Goal: Obtain resource: Download file/media

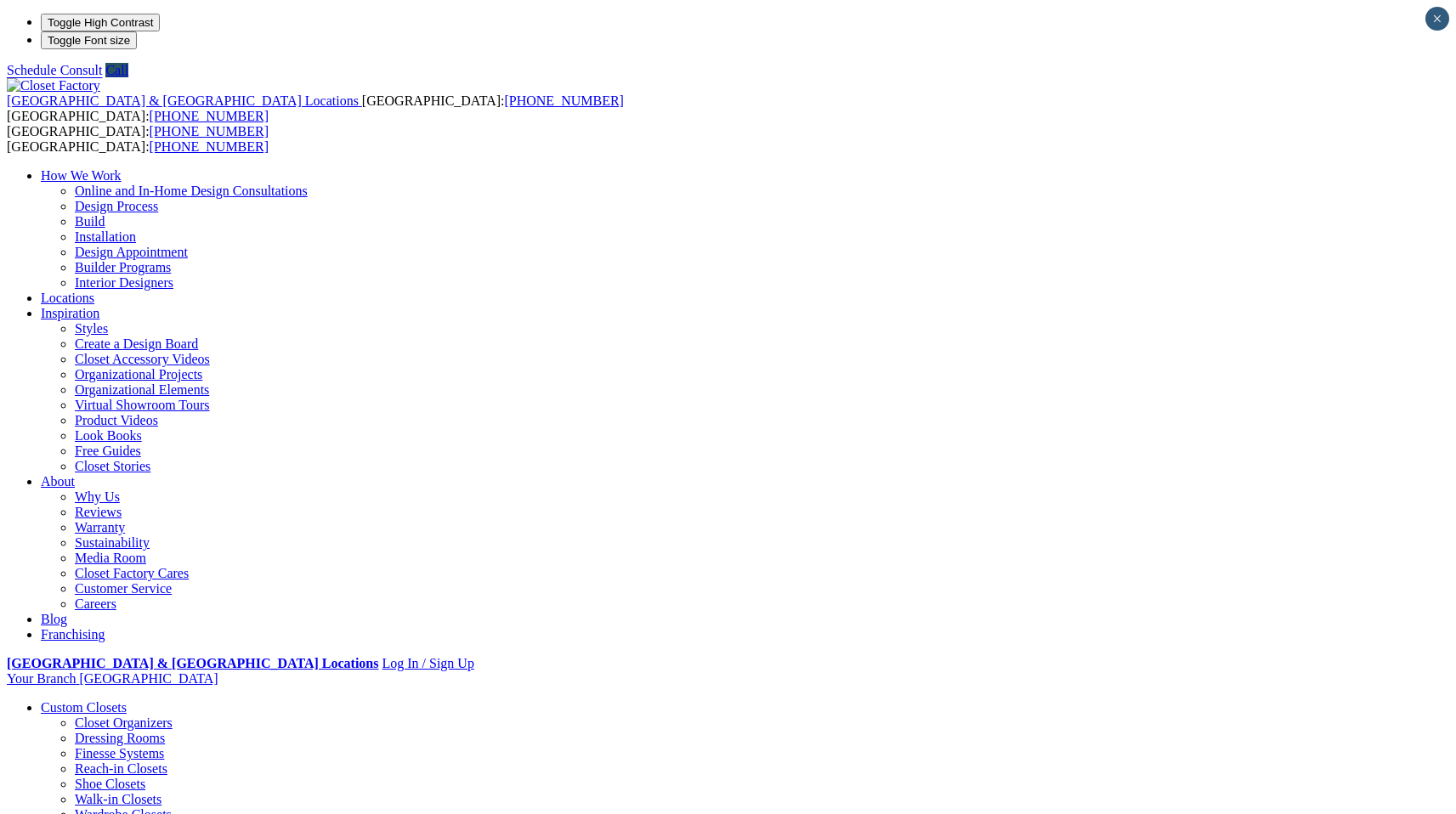
drag, startPoint x: 538, startPoint y: 743, endPoint x: 676, endPoint y: 803, distance: 150.5
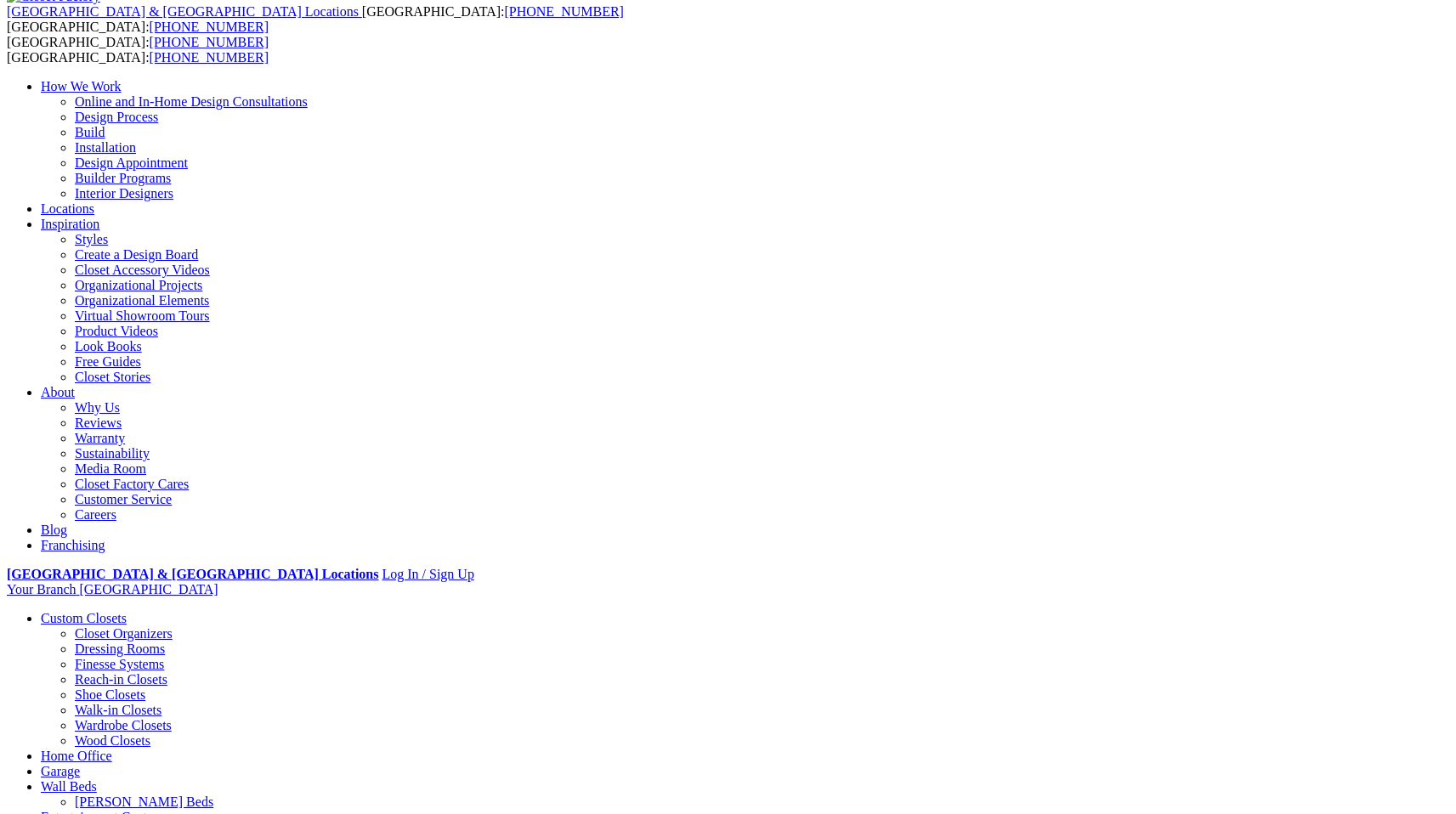
scroll to position [100, 0]
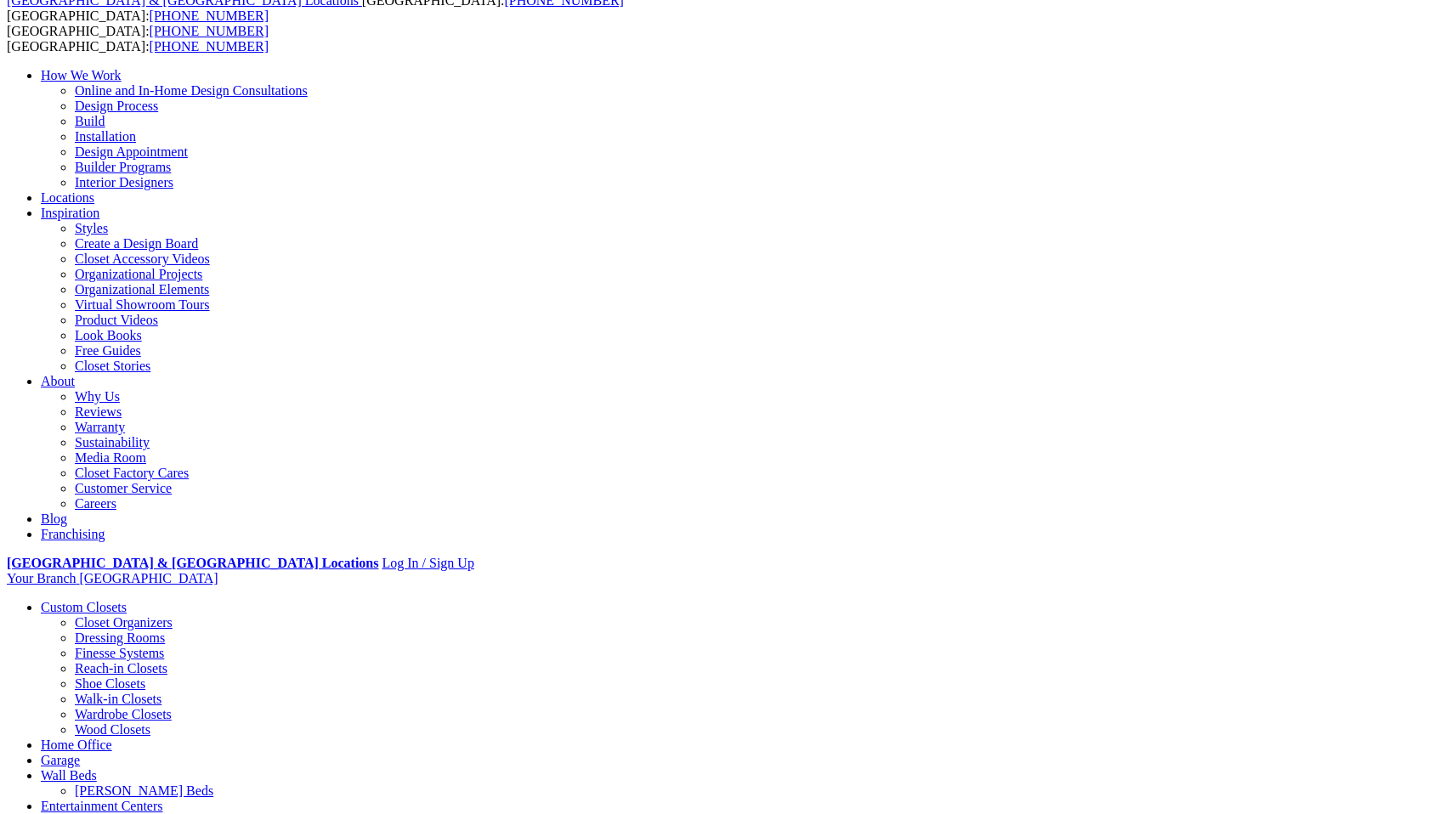
drag, startPoint x: 551, startPoint y: 721, endPoint x: 826, endPoint y: 798, distance: 285.6
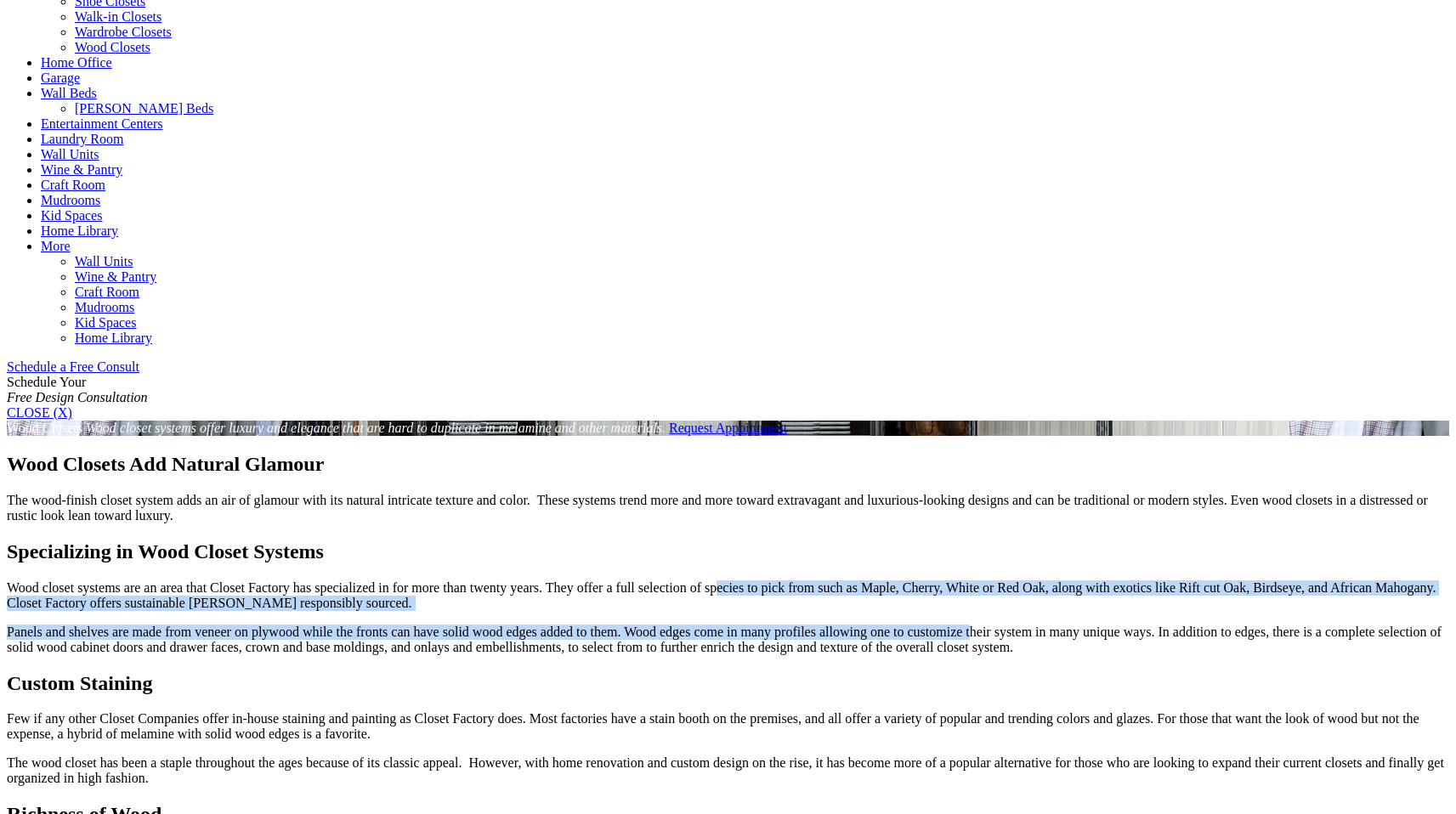
scroll to position [860, 0]
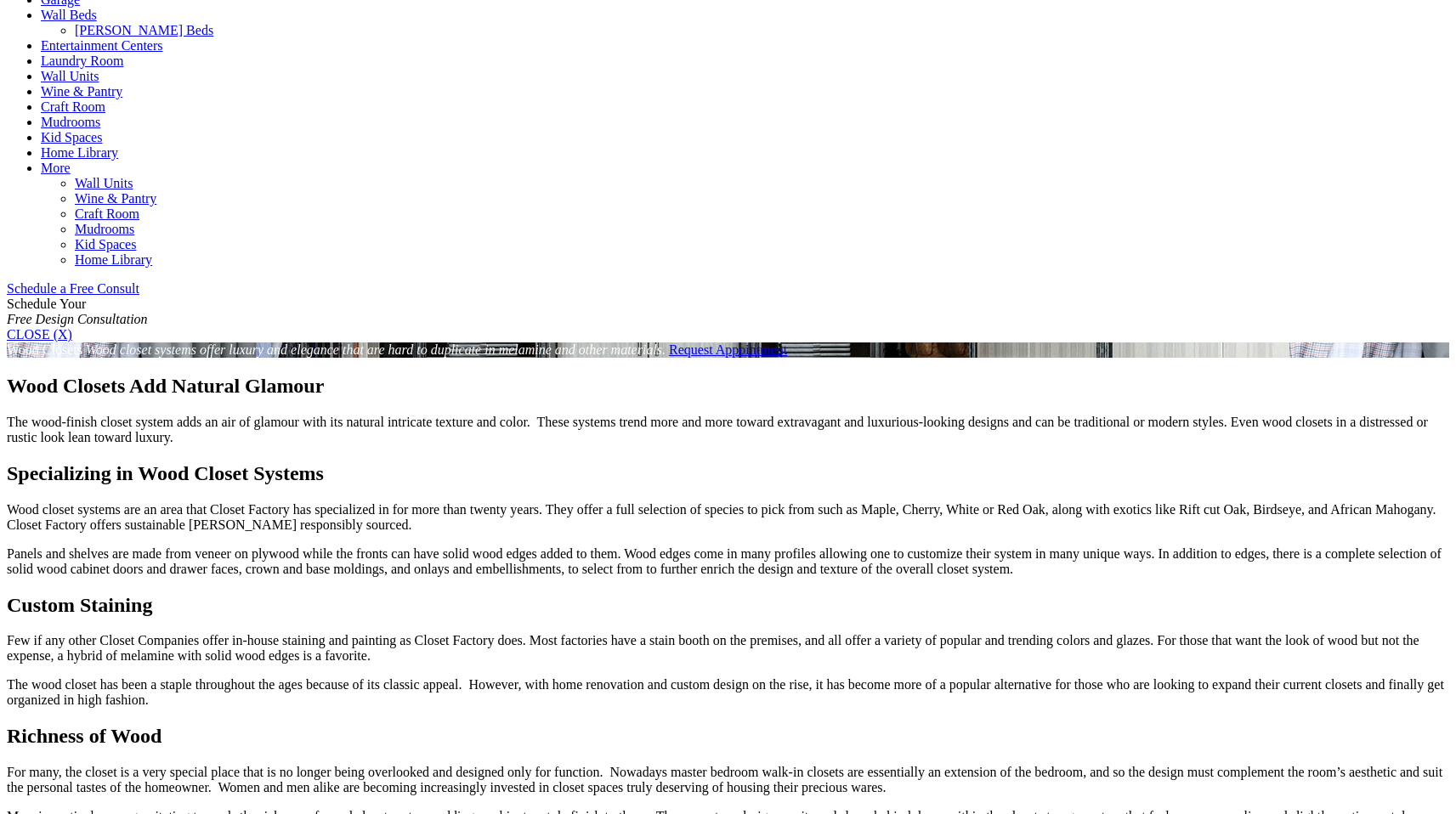
drag, startPoint x: 410, startPoint y: 725, endPoint x: 411, endPoint y: 712, distance: 13.0
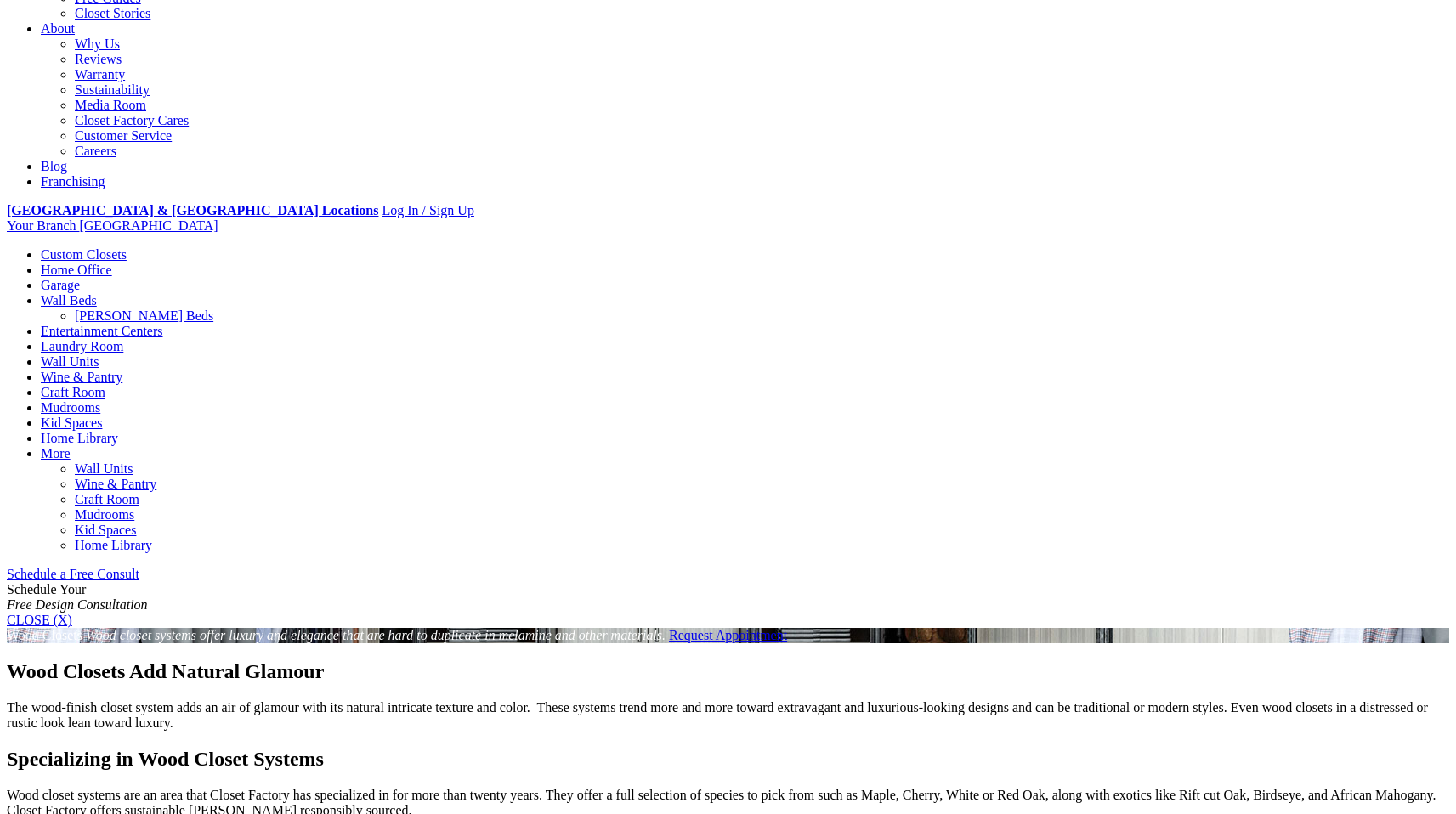
scroll to position [0, 0]
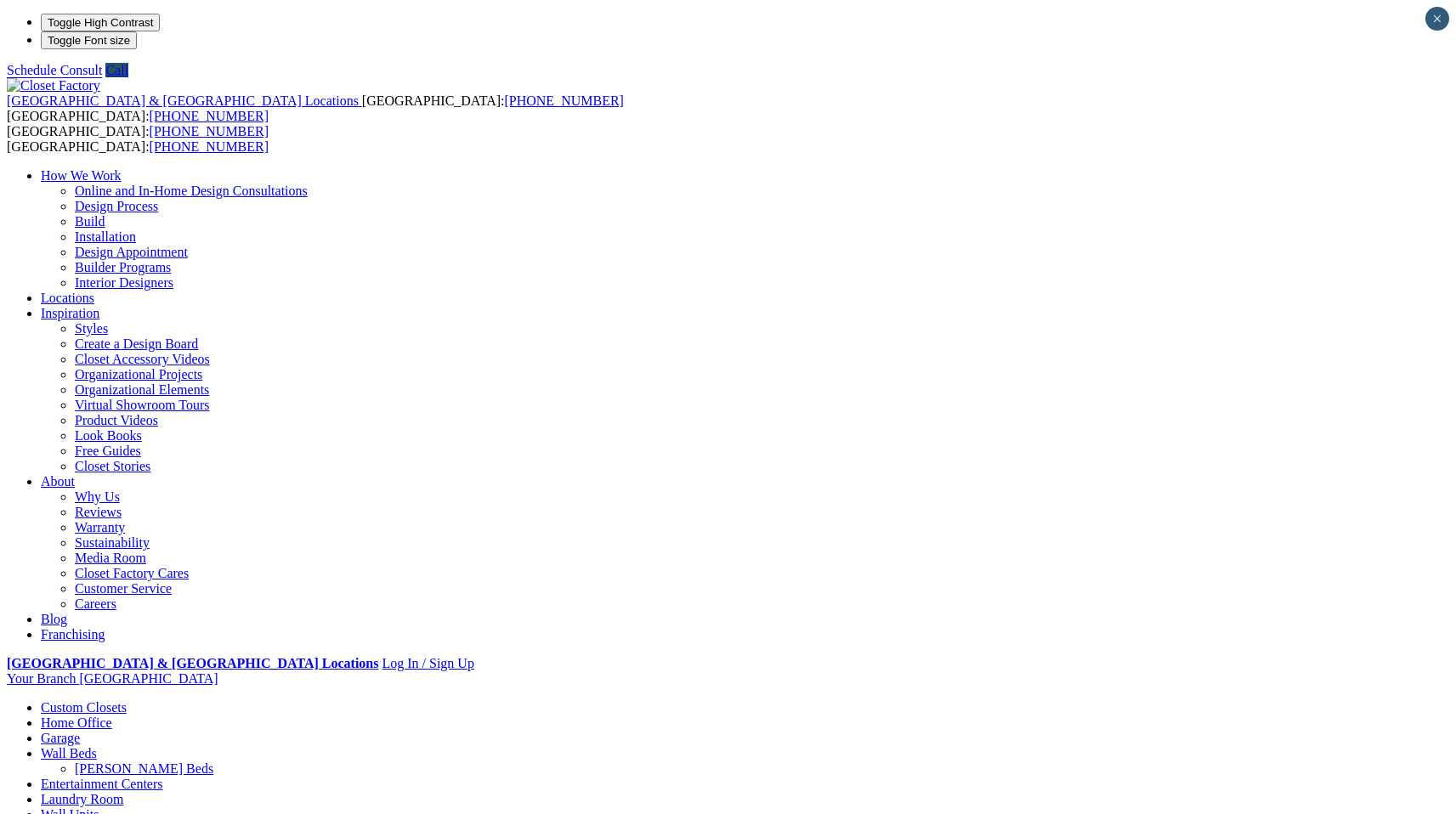
click at [1377, 671] on li "Your Branch Sacramento ZIP code *" at bounding box center [728, 679] width 1442 height 15
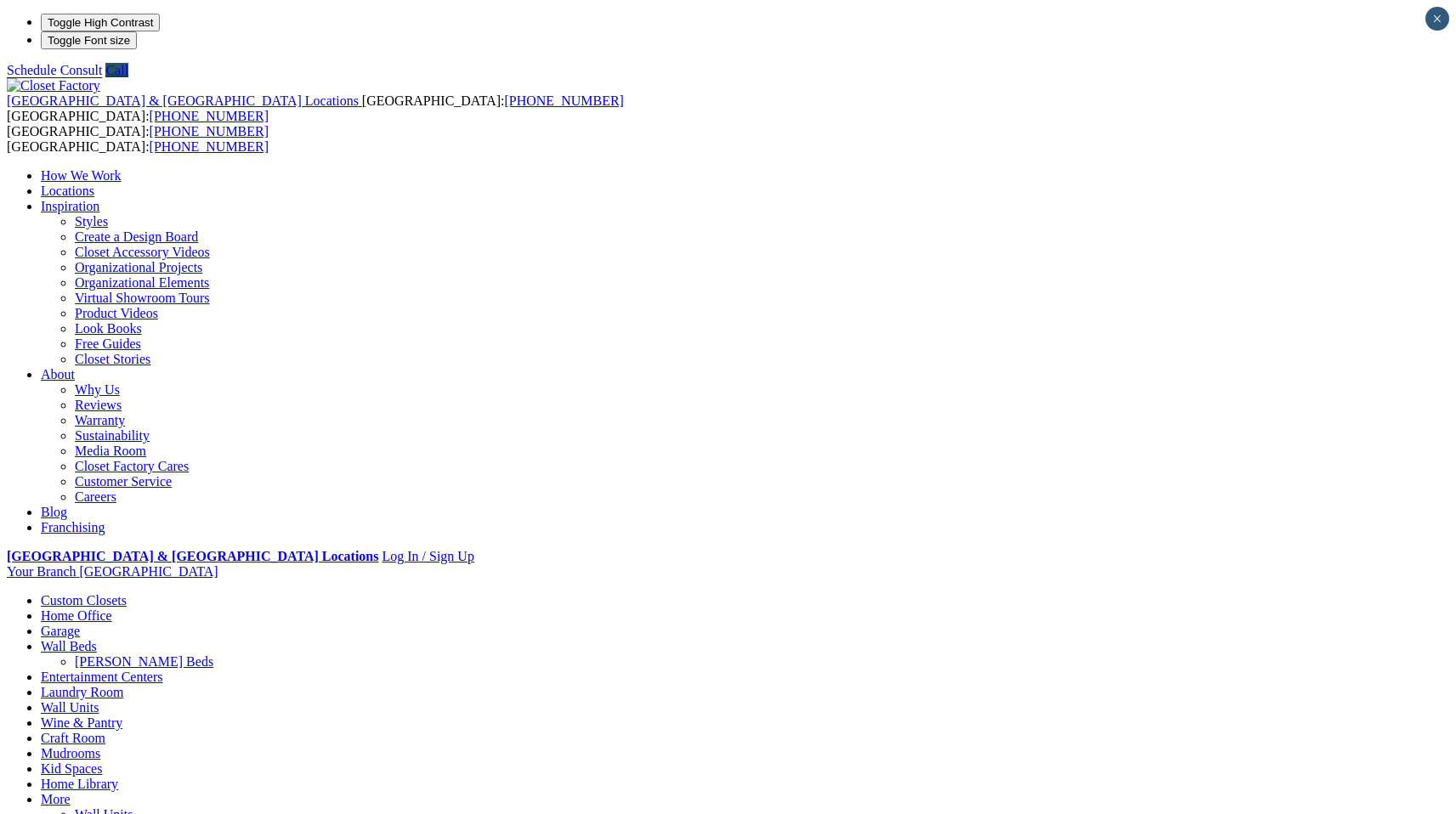
click at [1082, 168] on ul "How We Work Online and In-Home Design Consultations Design Process Build Instal…" at bounding box center [728, 351] width 1442 height 367
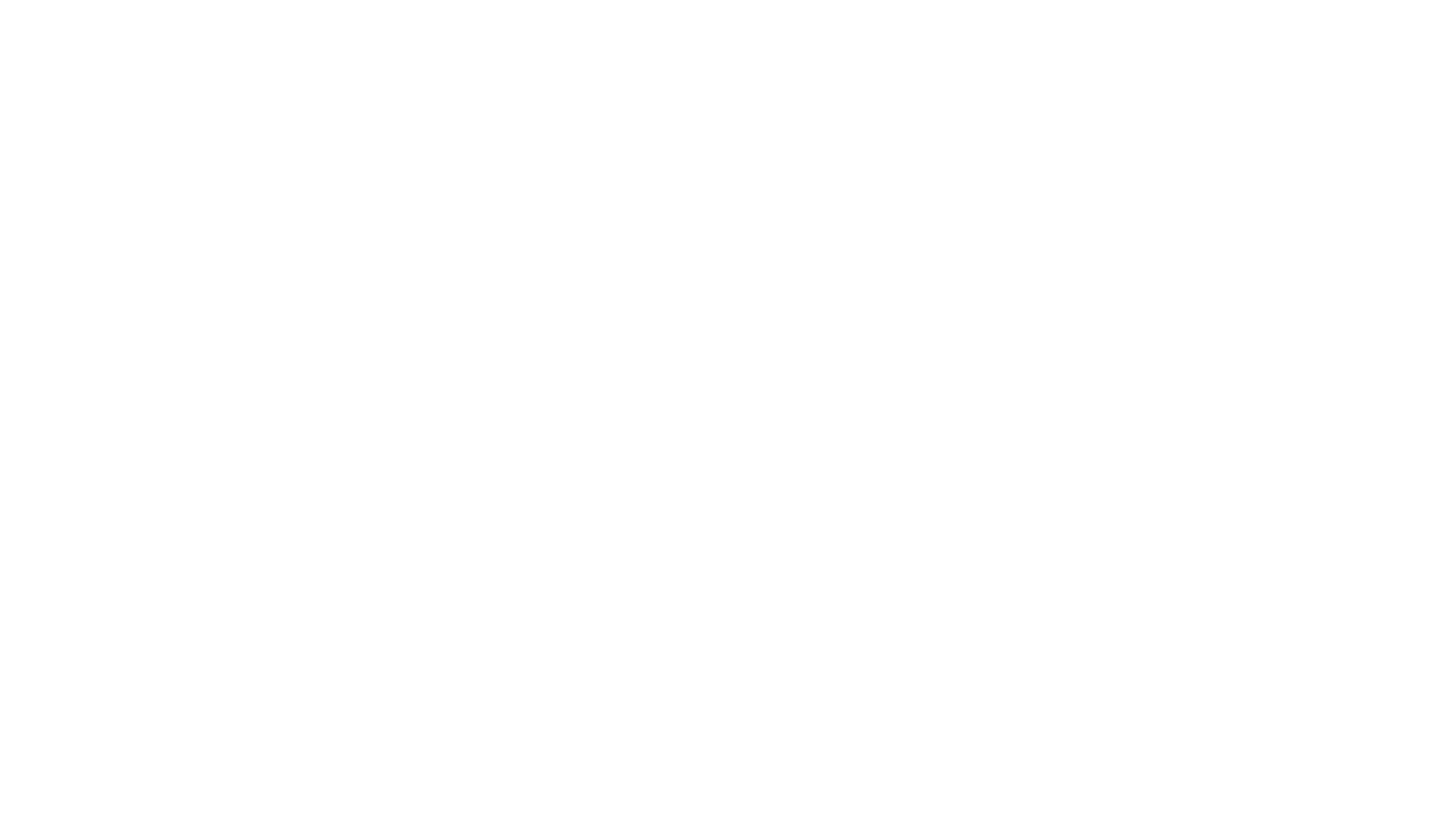
scroll to position [2894, 0]
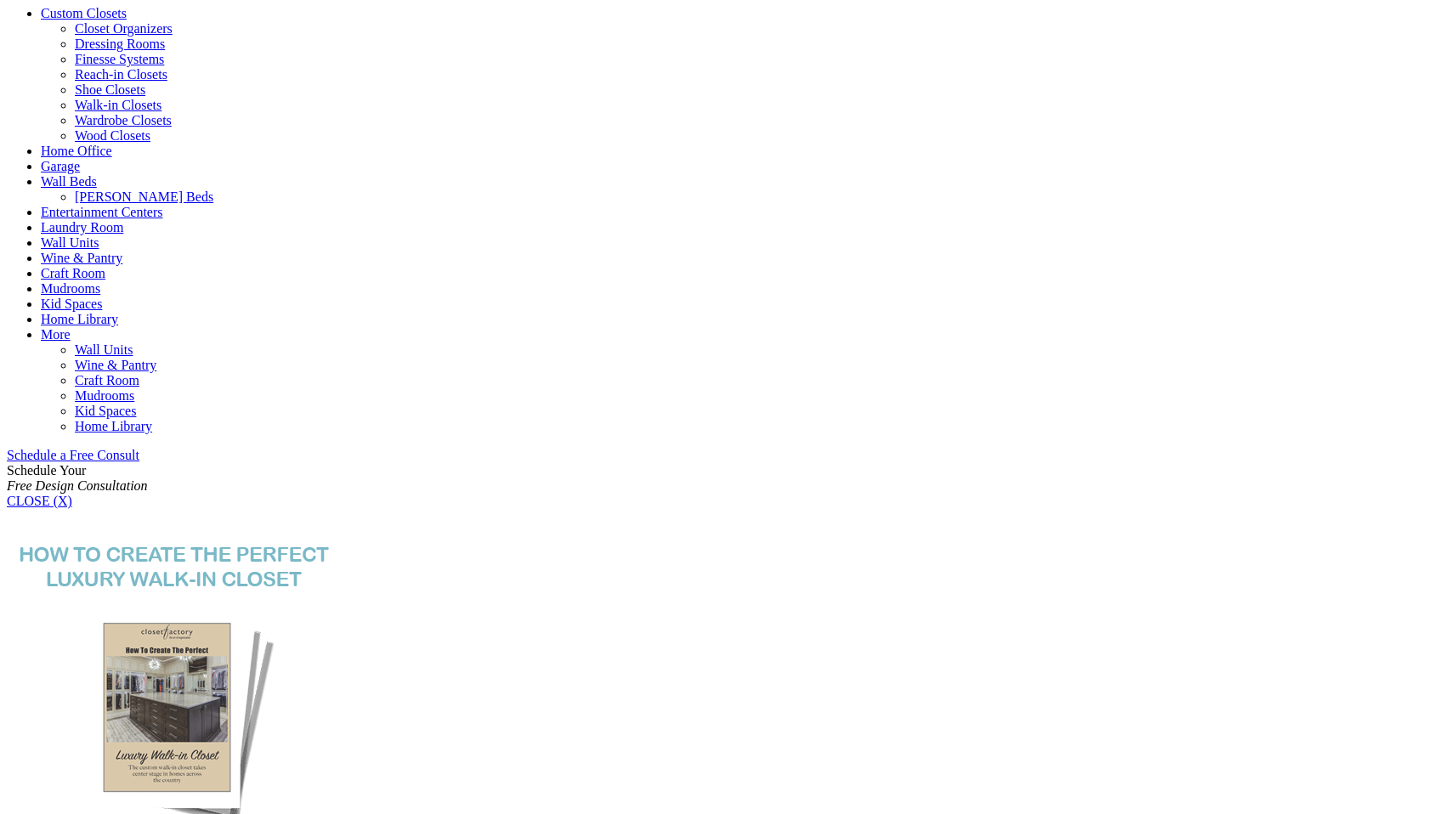
scroll to position [782, 0]
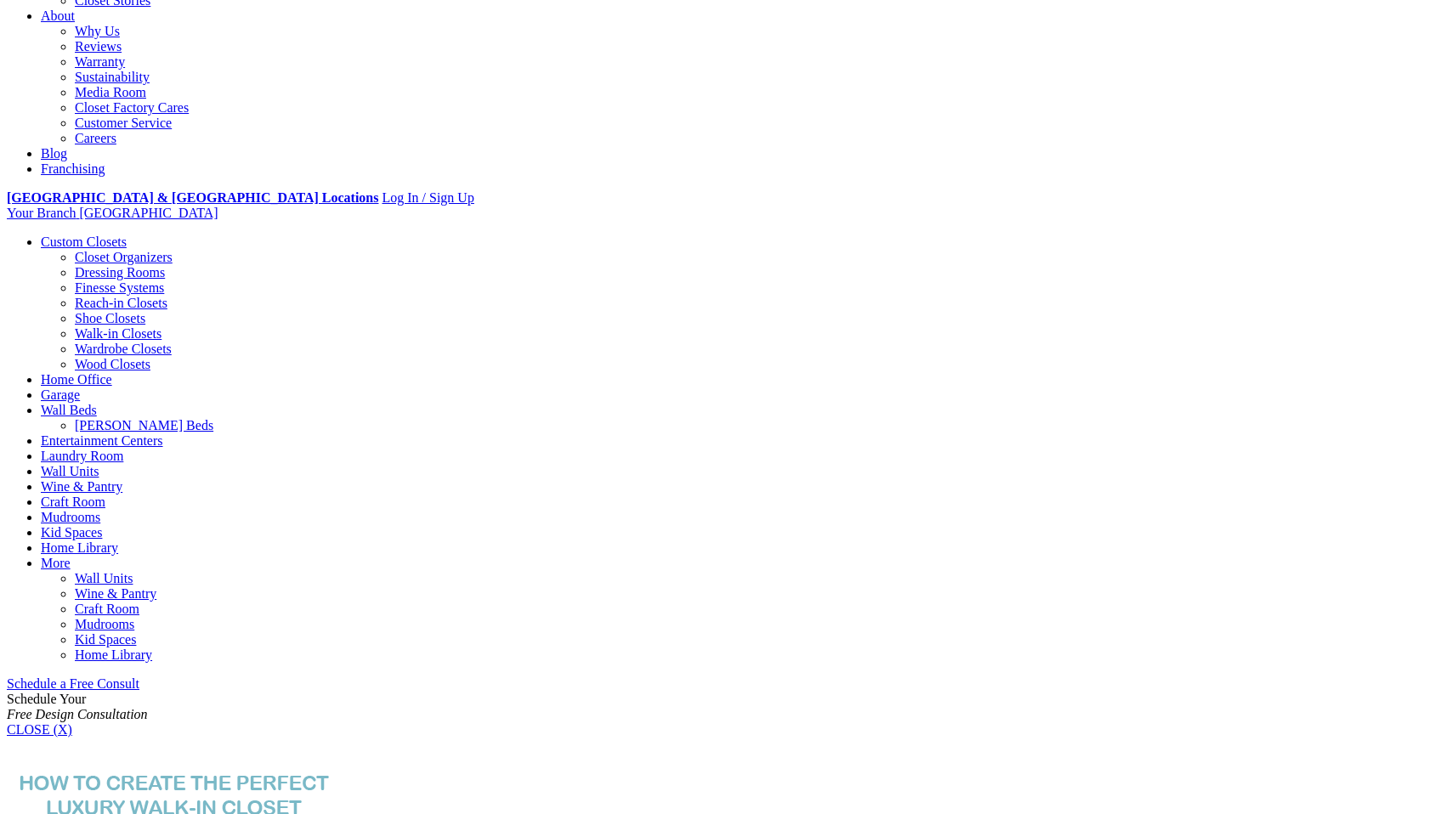
scroll to position [0, 0]
